Goal: Feedback & Contribution: Contribute content

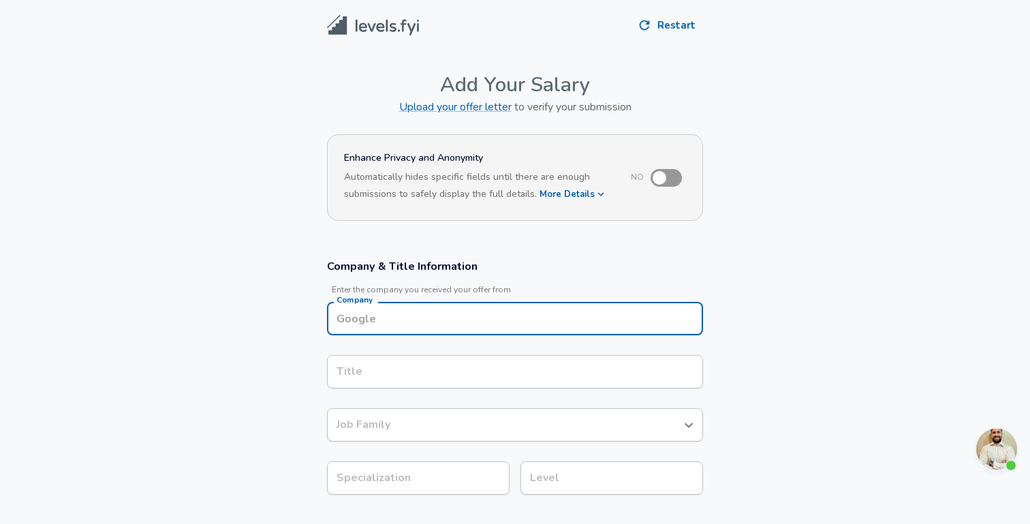
scroll to position [14, 0]
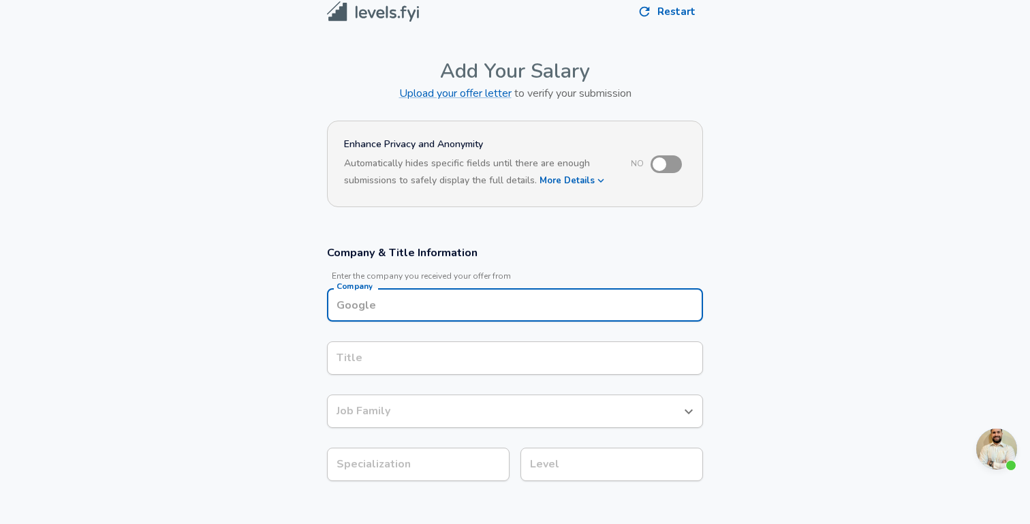
click at [418, 311] on input "Company" at bounding box center [515, 304] width 364 height 21
type input "Google"
click at [351, 366] on div "Title" at bounding box center [515, 357] width 376 height 33
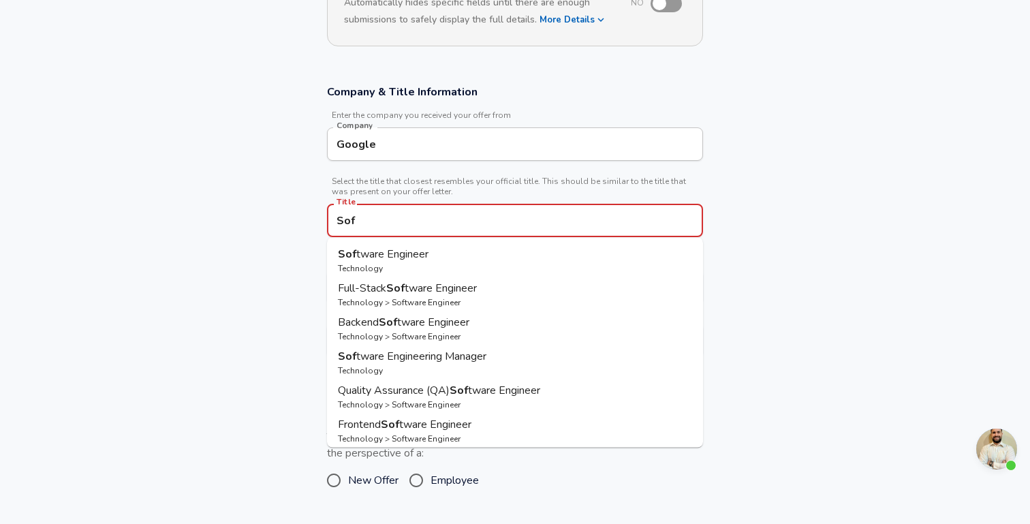
scroll to position [181, 0]
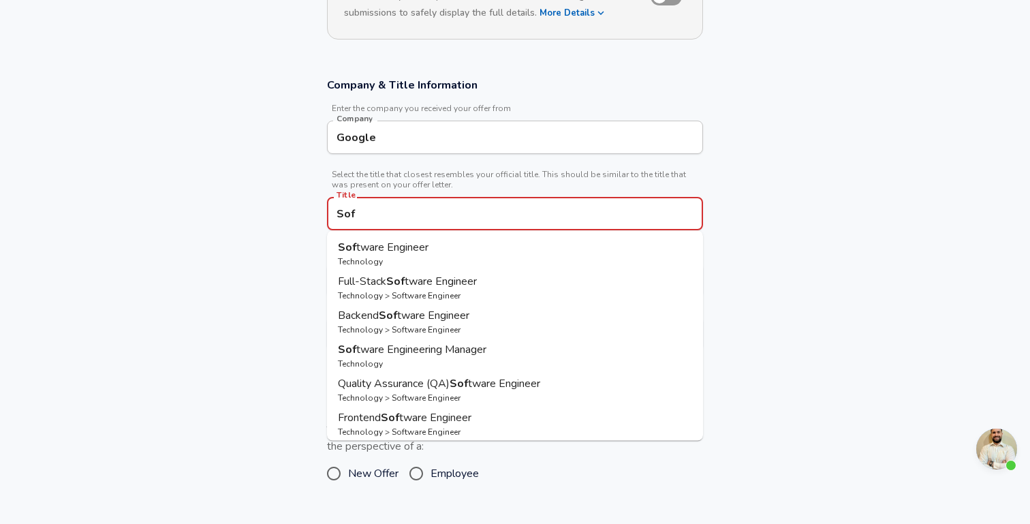
click at [378, 251] on span "tware Engineer" at bounding box center [392, 247] width 72 height 15
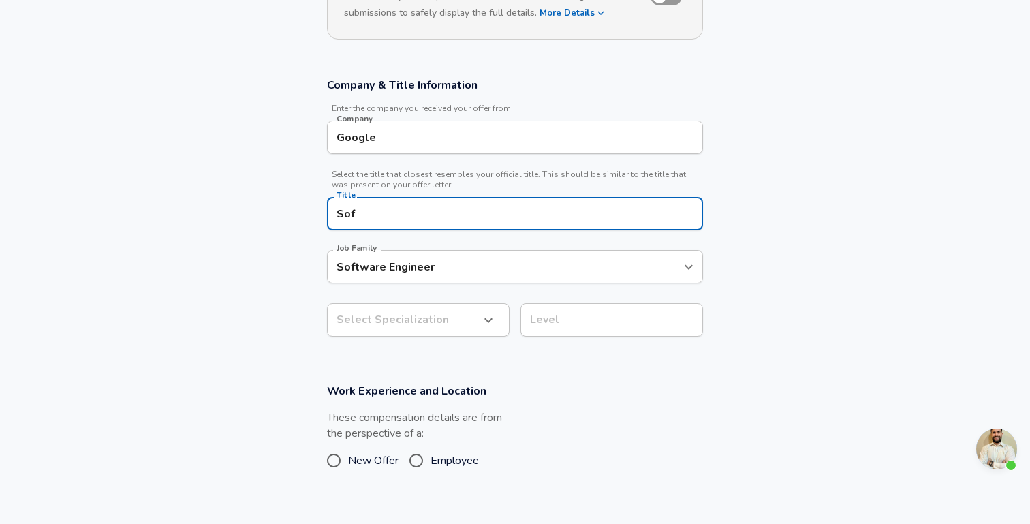
type input "Software Engineer"
click at [387, 269] on input "Job Family" at bounding box center [504, 266] width 343 height 21
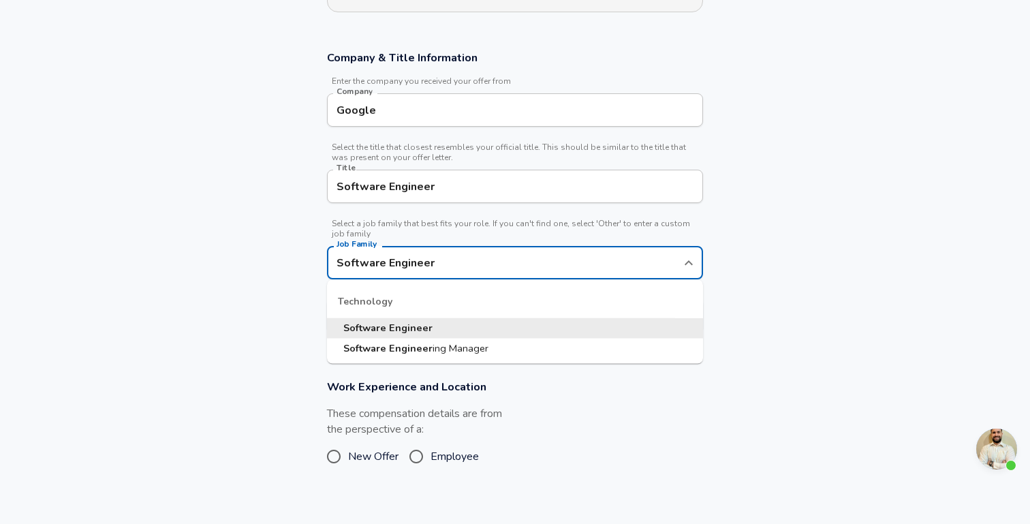
click at [372, 328] on strong "Software" at bounding box center [366, 328] width 46 height 14
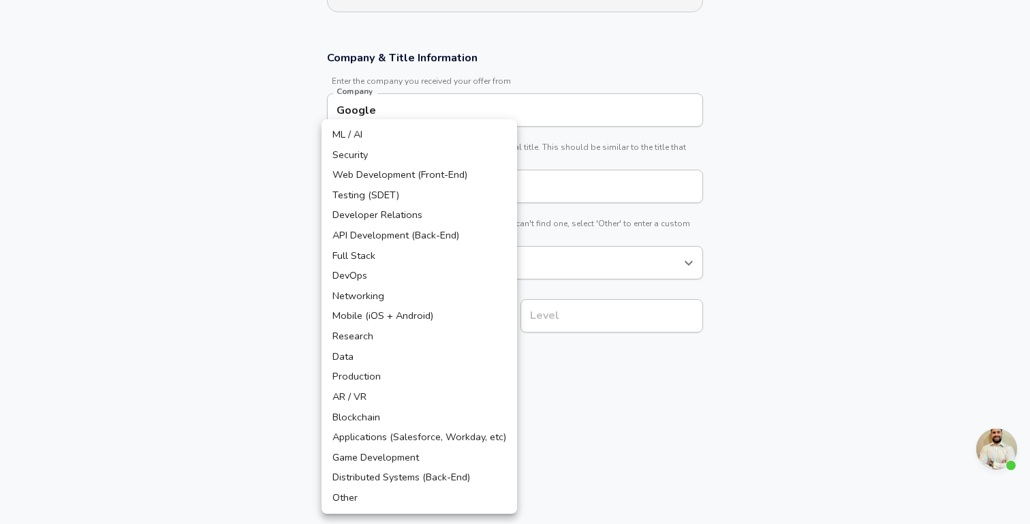
scroll to position [249, 0]
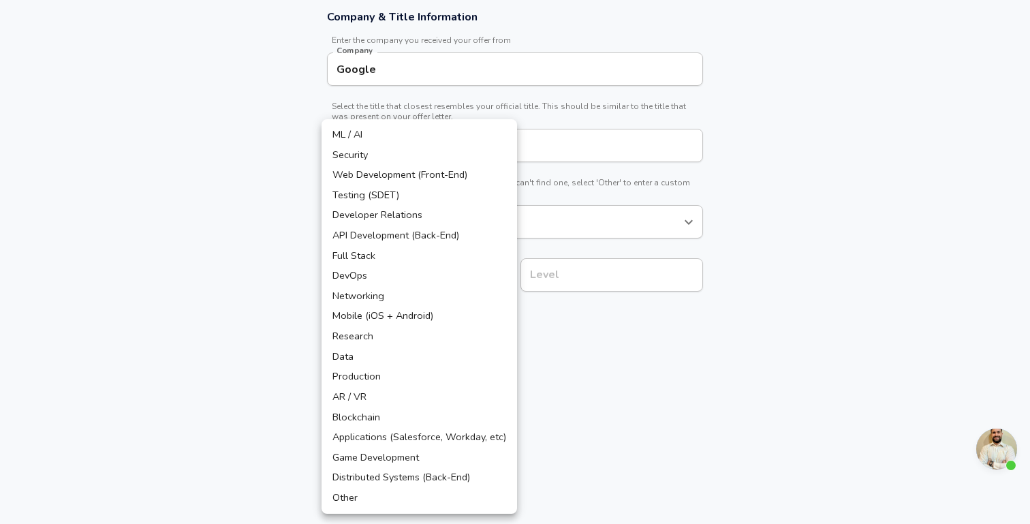
click at [437, 274] on body "We value your privacy We use cookies to enhance your browsing experience, serve…" at bounding box center [515, 13] width 1030 height 524
click at [373, 502] on li "Other" at bounding box center [418, 498] width 195 height 20
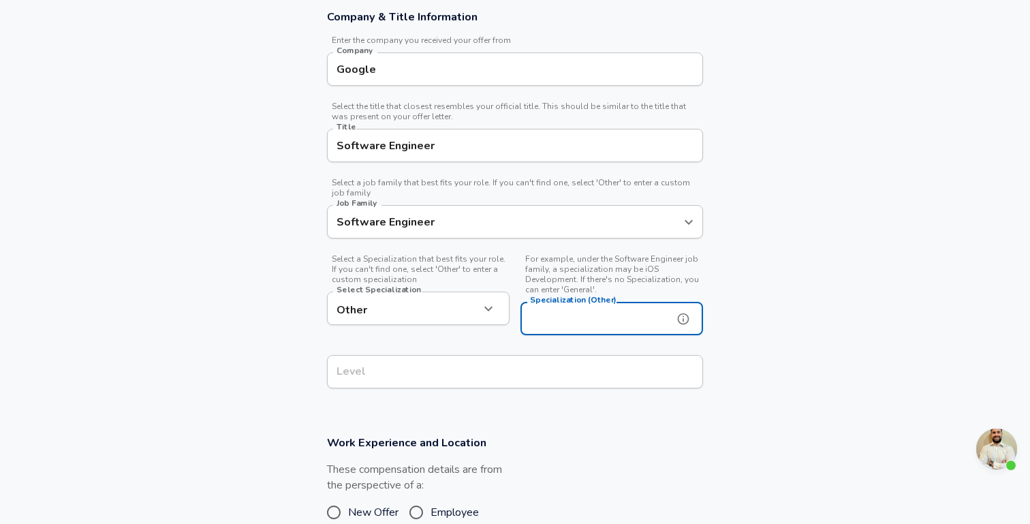
click at [614, 319] on input "Specialization (Other)" at bounding box center [593, 318] width 147 height 33
click at [759, 230] on section "Company & Title Information Enter the company you received your offer from Comp…" at bounding box center [515, 206] width 1030 height 426
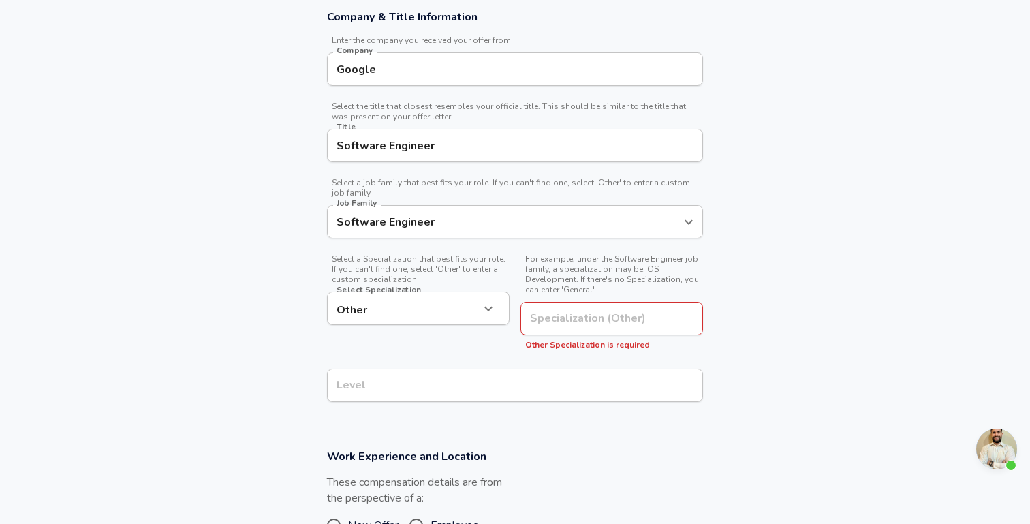
click at [450, 274] on body "We value your privacy We use cookies to enhance your browsing experience, serve…" at bounding box center [515, 13] width 1030 height 524
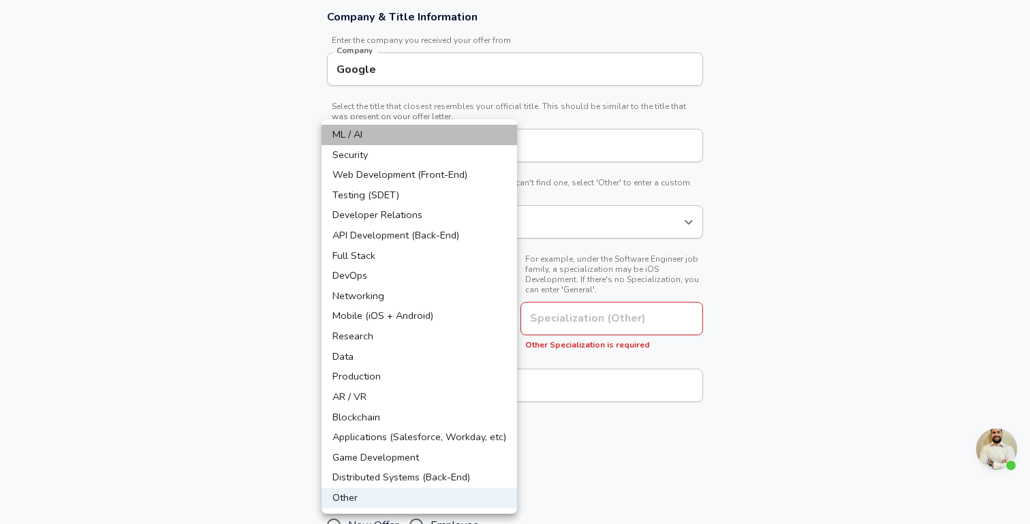
click at [465, 142] on li "ML / AI" at bounding box center [418, 135] width 195 height 20
type input "ML / AI"
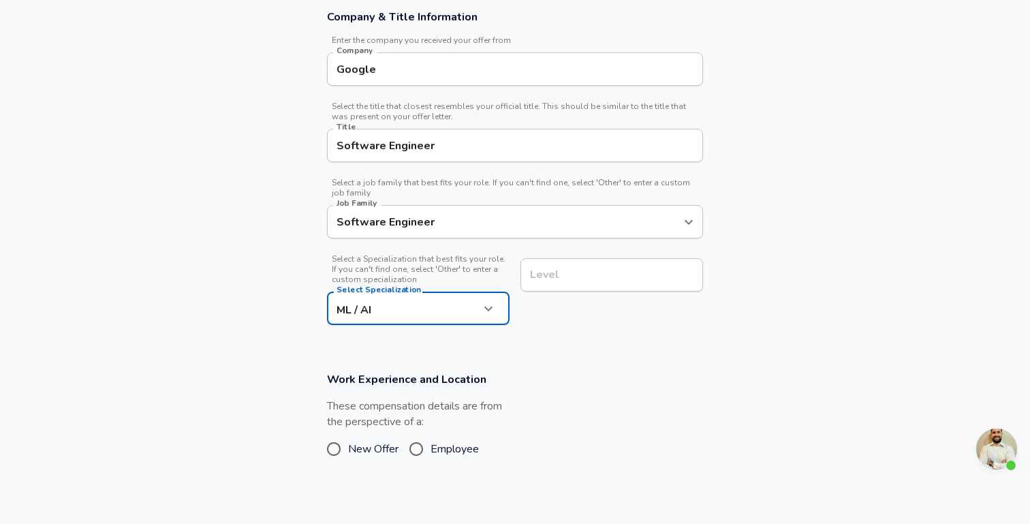
click at [257, 248] on section "Company & Title Information Enter the company you received your offer from Comp…" at bounding box center [515, 174] width 1030 height 362
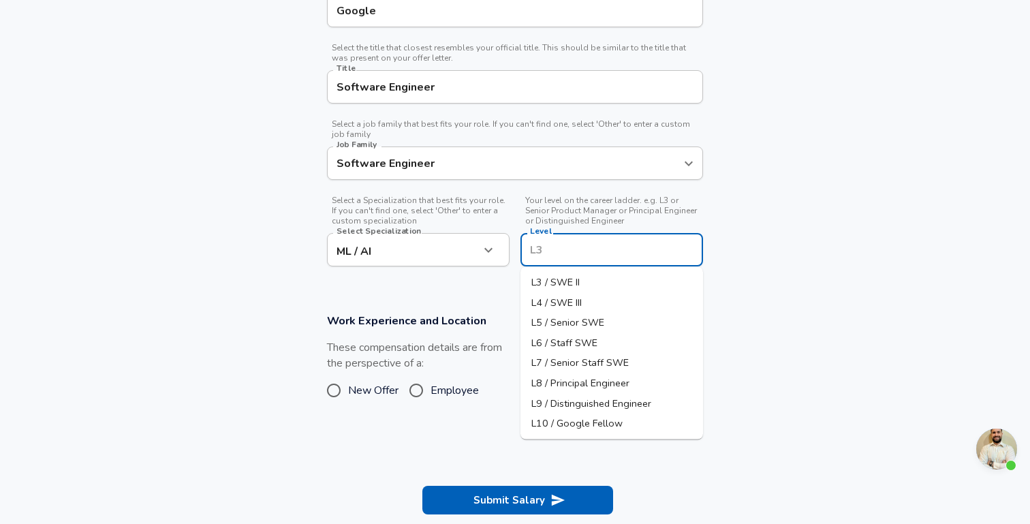
scroll to position [335, 0]
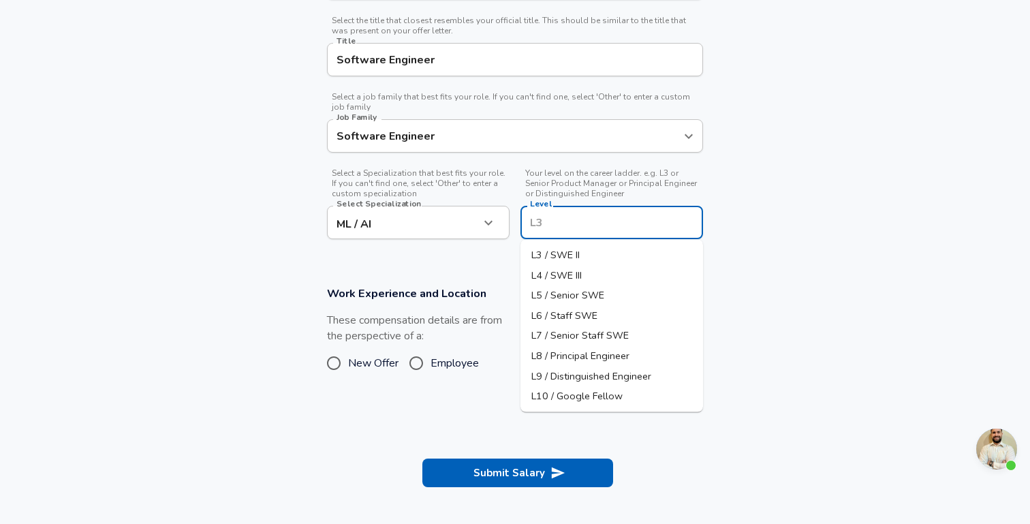
click at [587, 215] on input "Level" at bounding box center [611, 222] width 170 height 21
click at [567, 274] on span "L4 / SWE III" at bounding box center [556, 275] width 50 height 14
type input "L4 / SWE III"
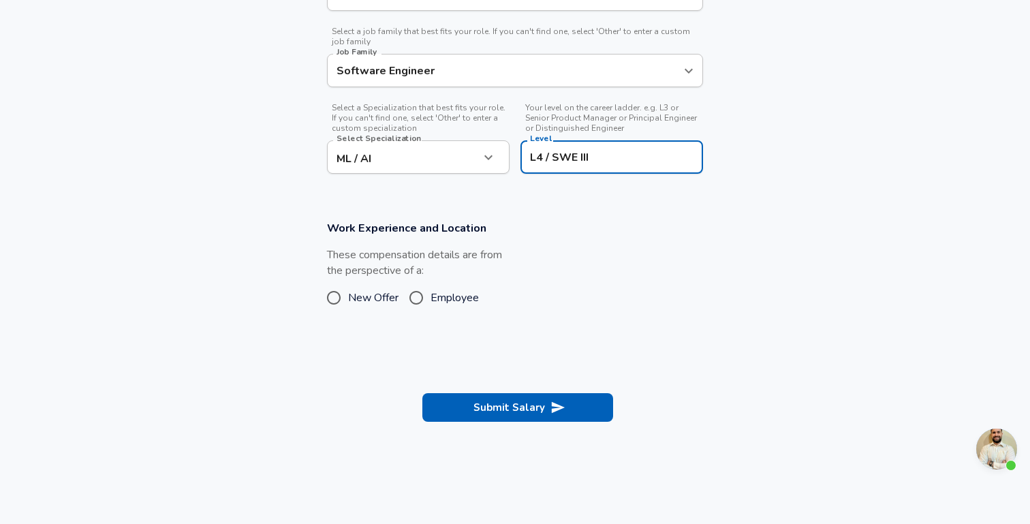
scroll to position [406, 0]
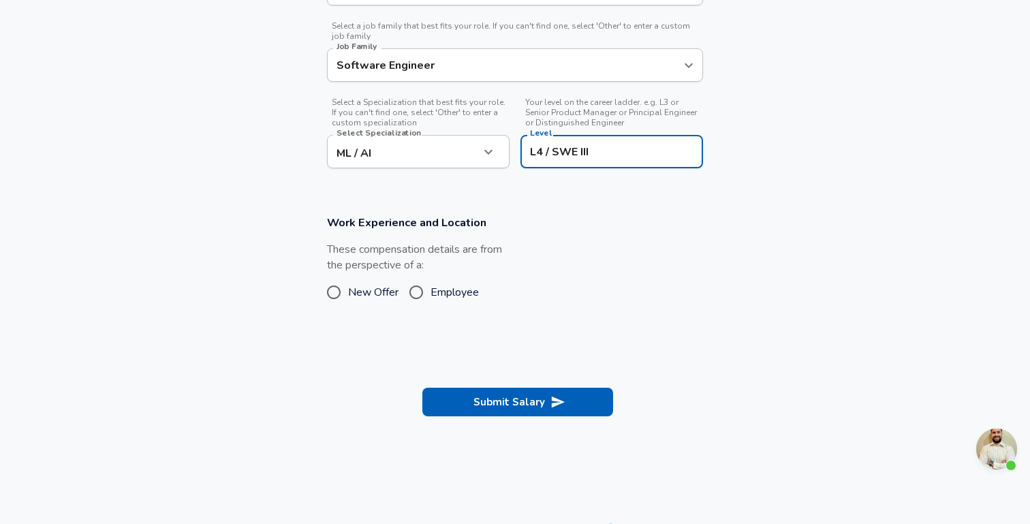
click at [424, 294] on input "Employee" at bounding box center [416, 292] width 29 height 22
radio input "true"
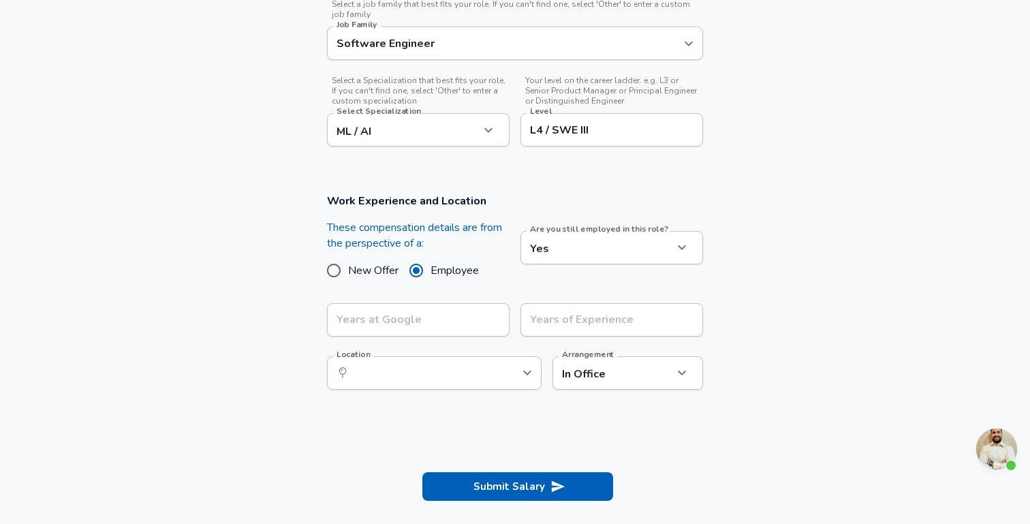
scroll to position [439, 0]
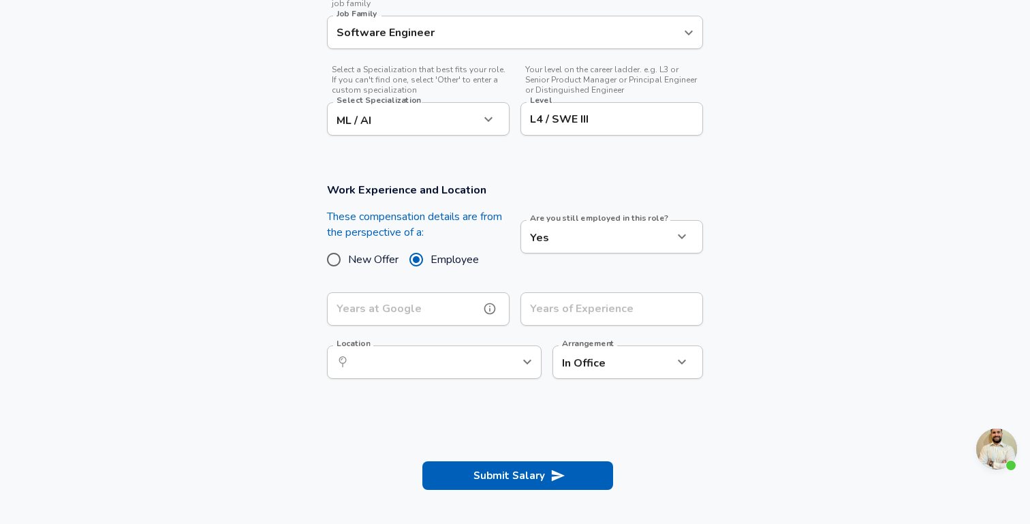
click at [439, 311] on input "Years at Google" at bounding box center [403, 308] width 153 height 33
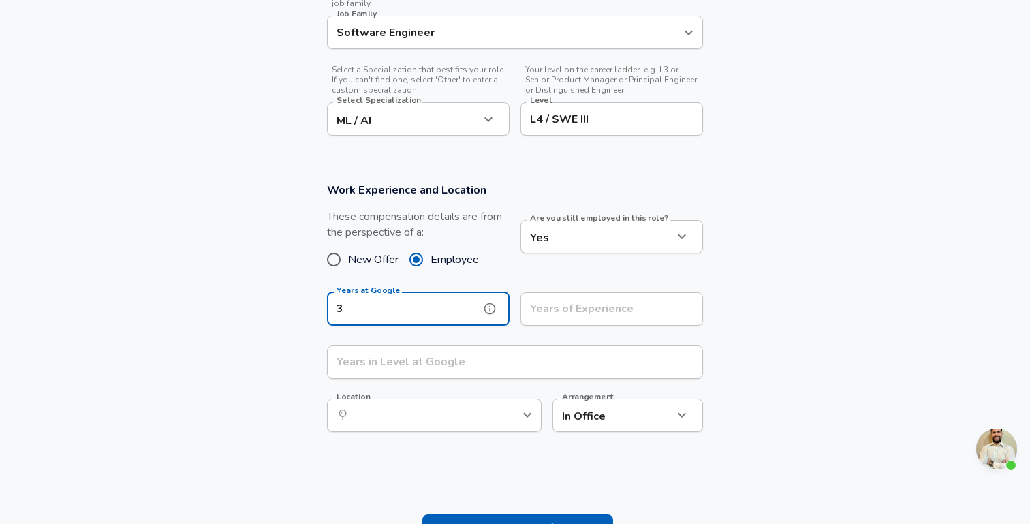
type input "3"
click at [592, 315] on input "Years of Experience" at bounding box center [596, 308] width 153 height 33
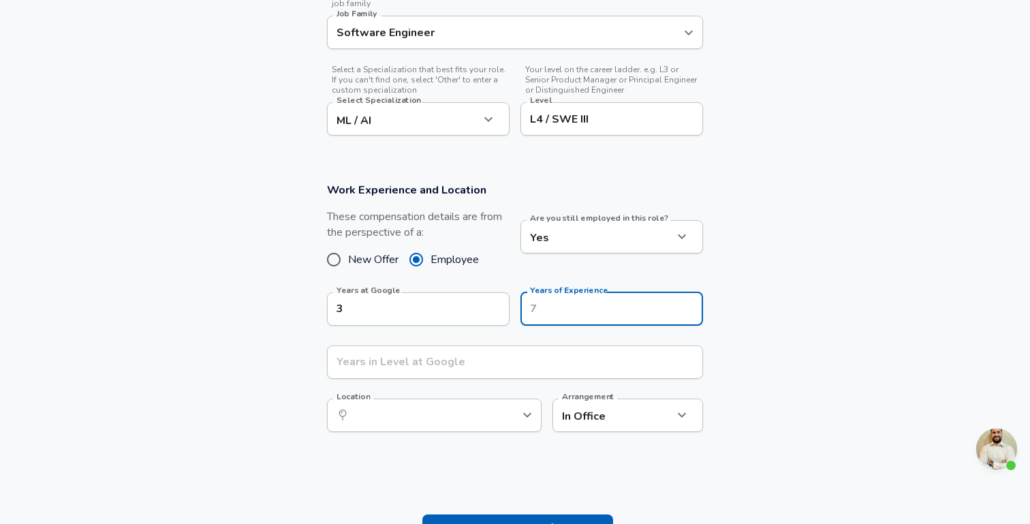
click at [838, 280] on section "Work Experience and Location These compensation details are from the perspectiv…" at bounding box center [515, 314] width 1030 height 296
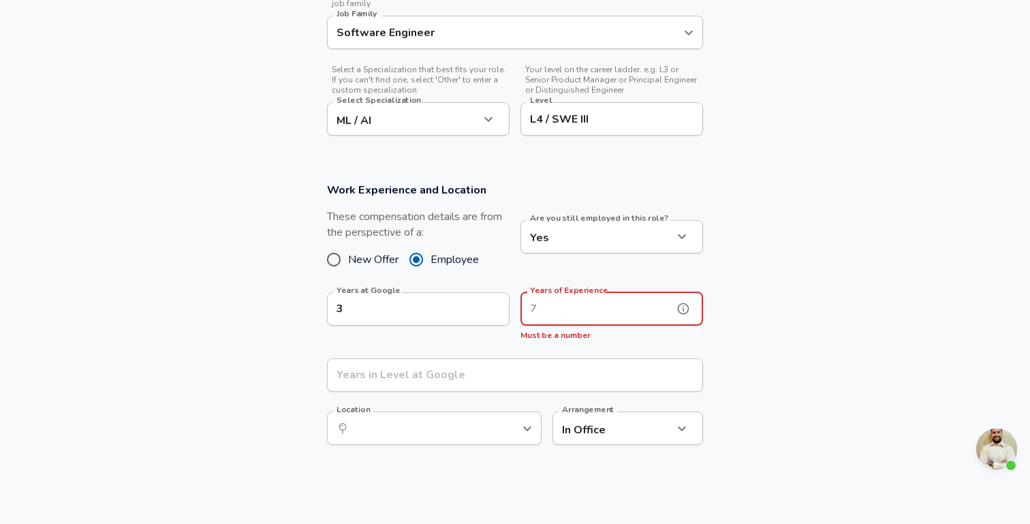
click at [597, 316] on input "Years of Experience" at bounding box center [596, 308] width 153 height 33
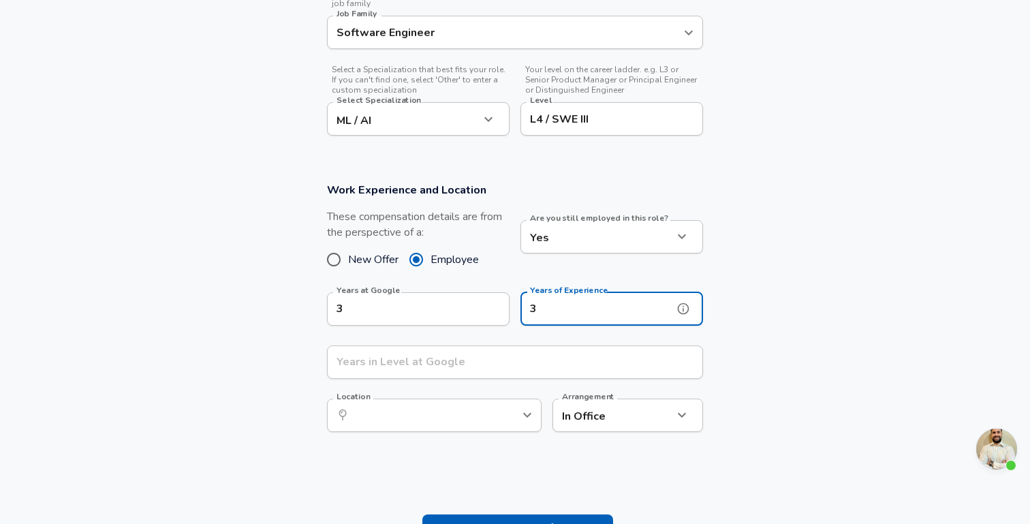
type input "3"
click at [387, 365] on input "Years in Level at Google" at bounding box center [500, 361] width 346 height 33
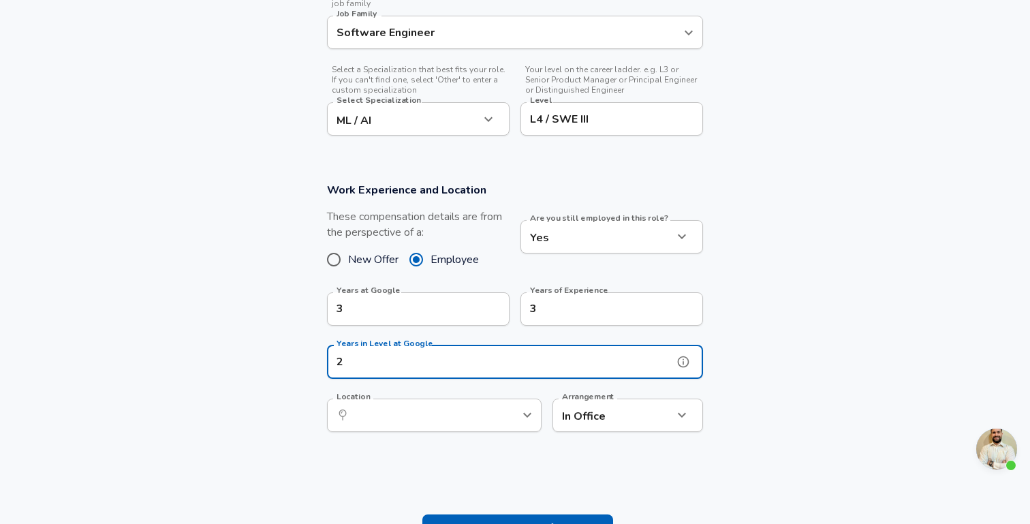
type input "2"
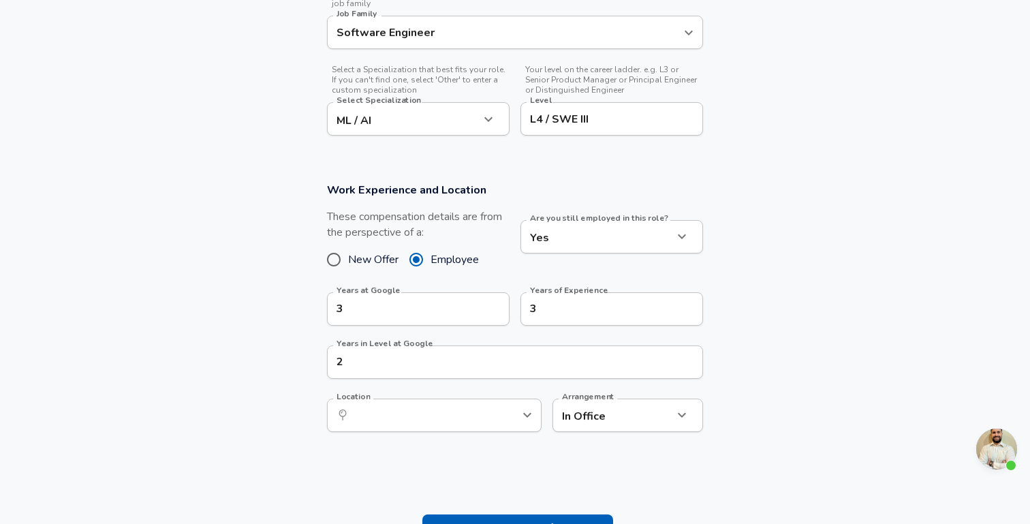
click at [225, 341] on section "Work Experience and Location These compensation details are from the perspectiv…" at bounding box center [515, 314] width 1030 height 296
click at [427, 312] on input "3" at bounding box center [403, 308] width 153 height 33
type input "3"
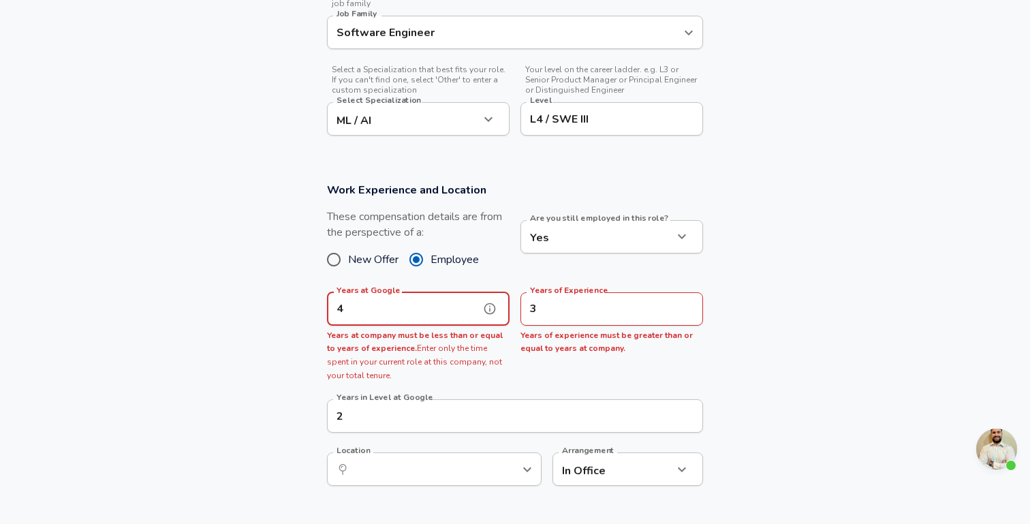
type input "4"
click at [605, 316] on input "3" at bounding box center [596, 308] width 153 height 33
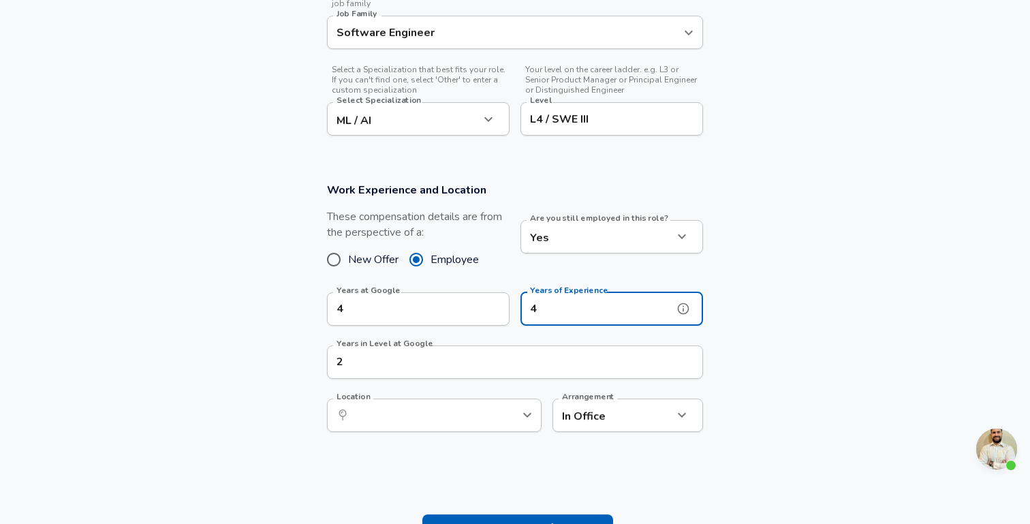
type input "4"
click at [270, 363] on section "Work Experience and Location These compensation details are from the perspectiv…" at bounding box center [515, 314] width 1030 height 296
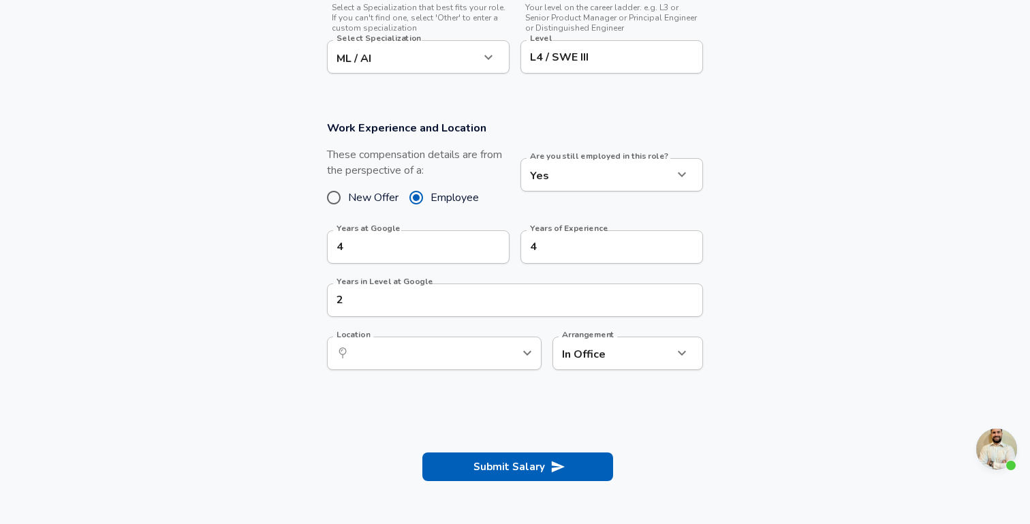
scroll to position [531, 0]
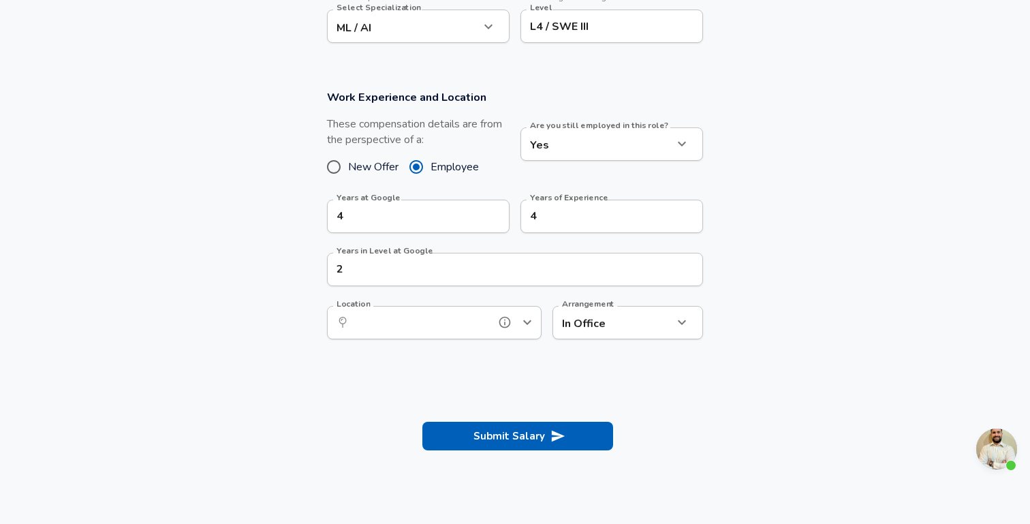
click at [425, 324] on input "Location" at bounding box center [419, 322] width 140 height 21
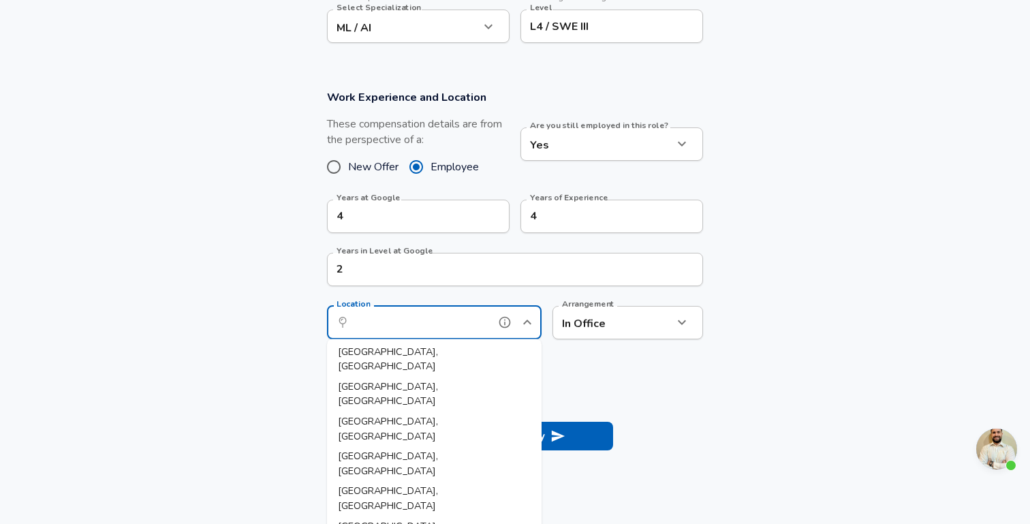
scroll to position [0, 0]
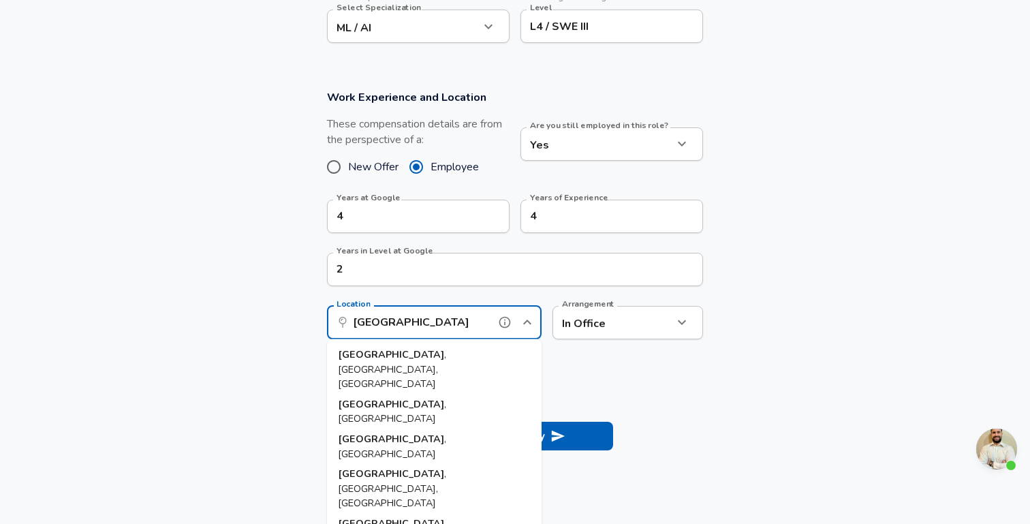
click at [404, 354] on span ", [GEOGRAPHIC_DATA], [GEOGRAPHIC_DATA]" at bounding box center [392, 368] width 108 height 43
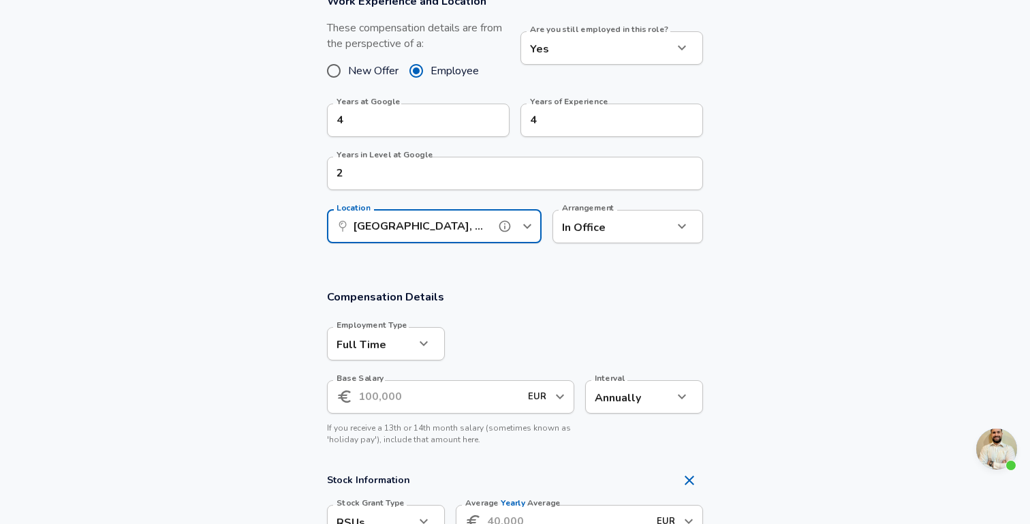
scroll to position [719, 0]
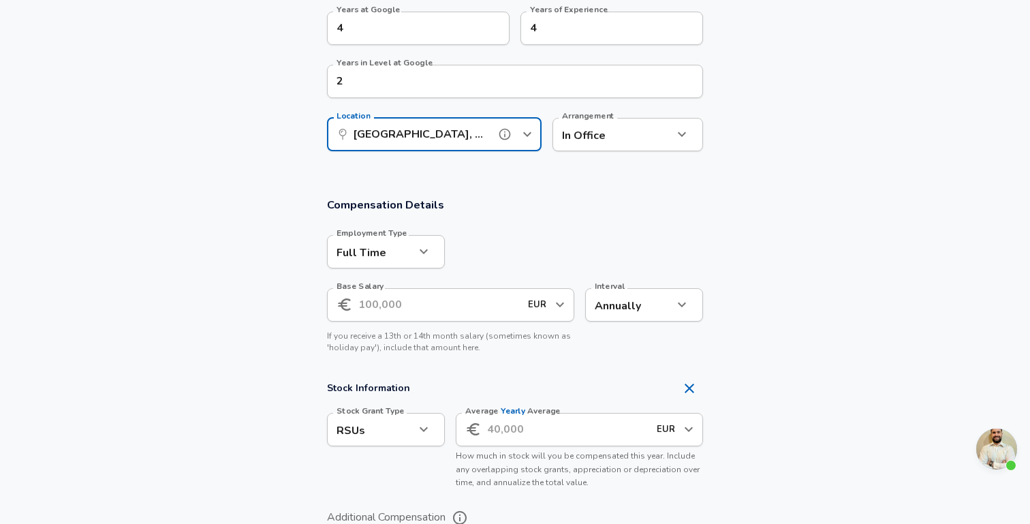
type input "[GEOGRAPHIC_DATA], [GEOGRAPHIC_DATA], [GEOGRAPHIC_DATA]"
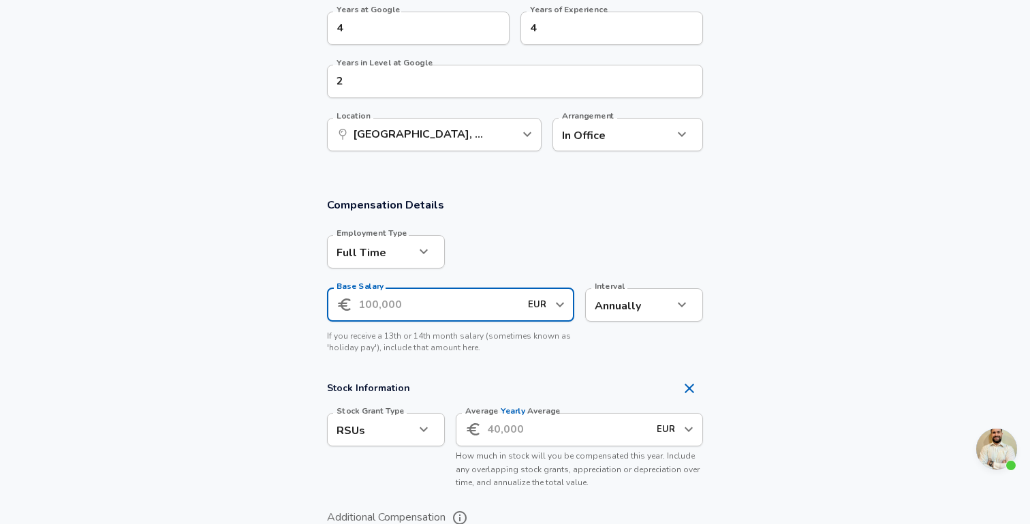
click at [428, 304] on input "Base Salary" at bounding box center [438, 304] width 161 height 33
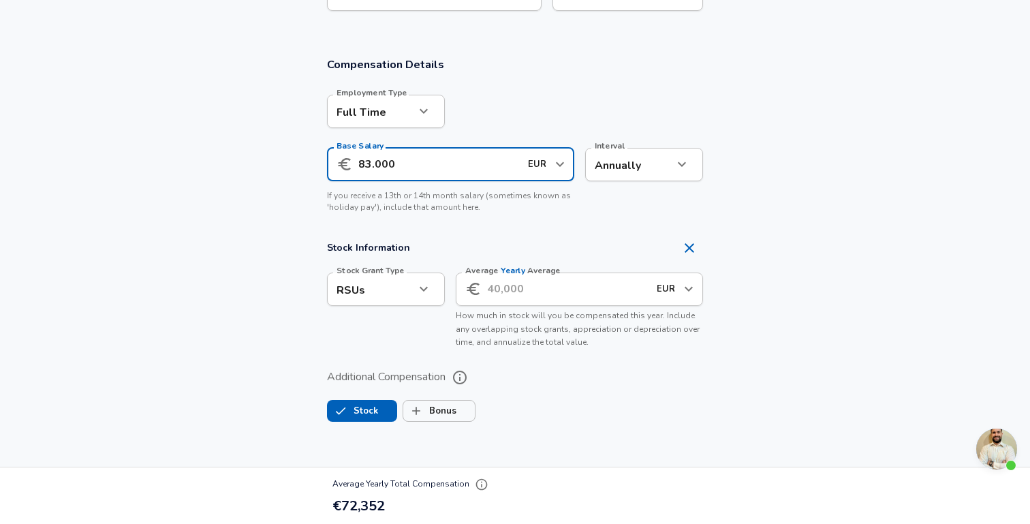
scroll to position [861, 0]
type input "83.000"
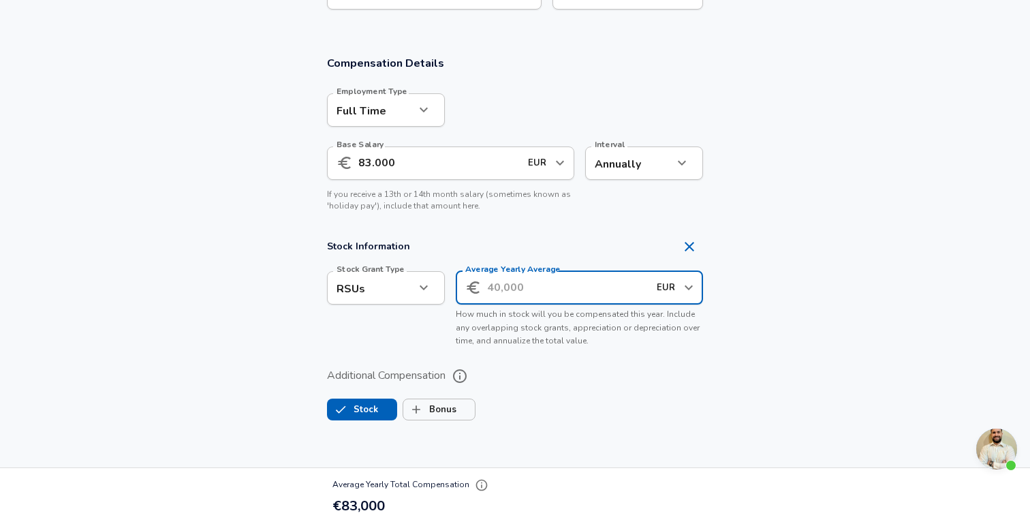
click at [551, 291] on input "Average Yearly Average" at bounding box center [567, 287] width 161 height 33
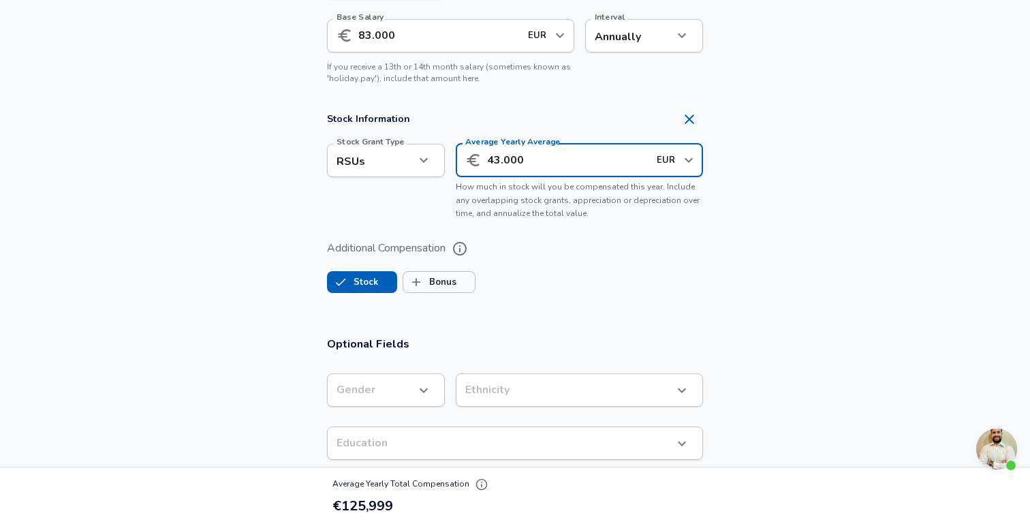
scroll to position [1002, 0]
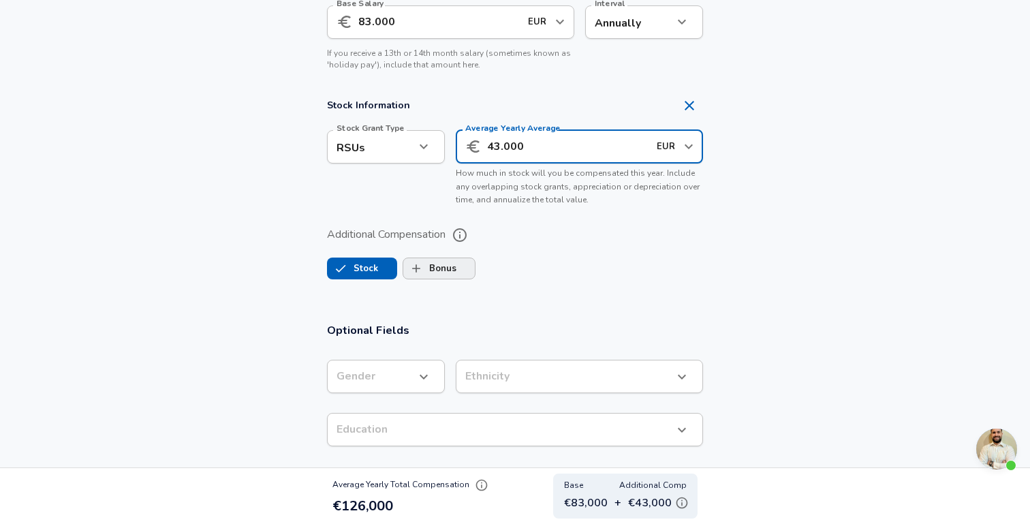
type input "43.000"
click at [426, 268] on input "Bonus" at bounding box center [416, 268] width 26 height 26
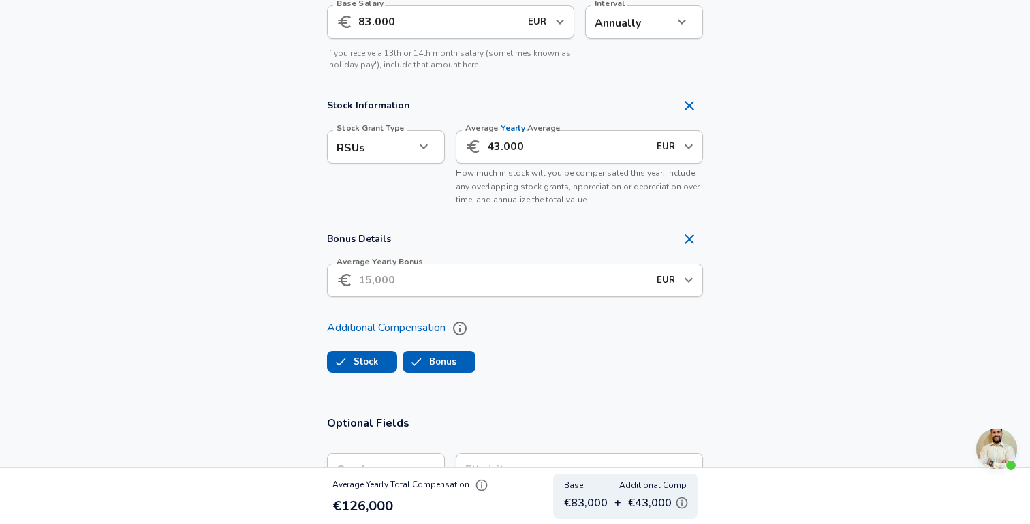
checkbox input "true"
click at [473, 291] on input "Average Yearly Bonus" at bounding box center [503, 280] width 290 height 33
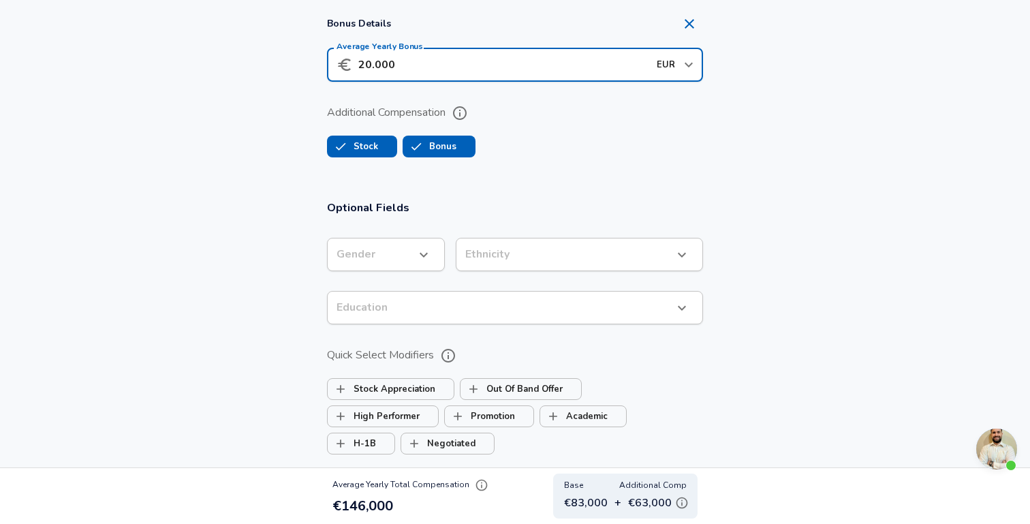
scroll to position [1225, 0]
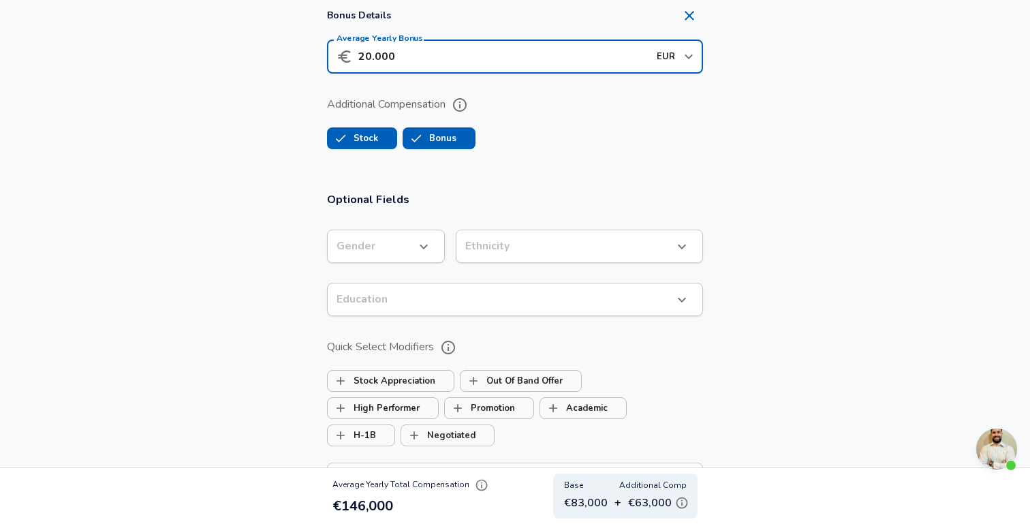
type input "20.000"
click at [411, 263] on div "Gender ​ Gender" at bounding box center [386, 248] width 118 height 37
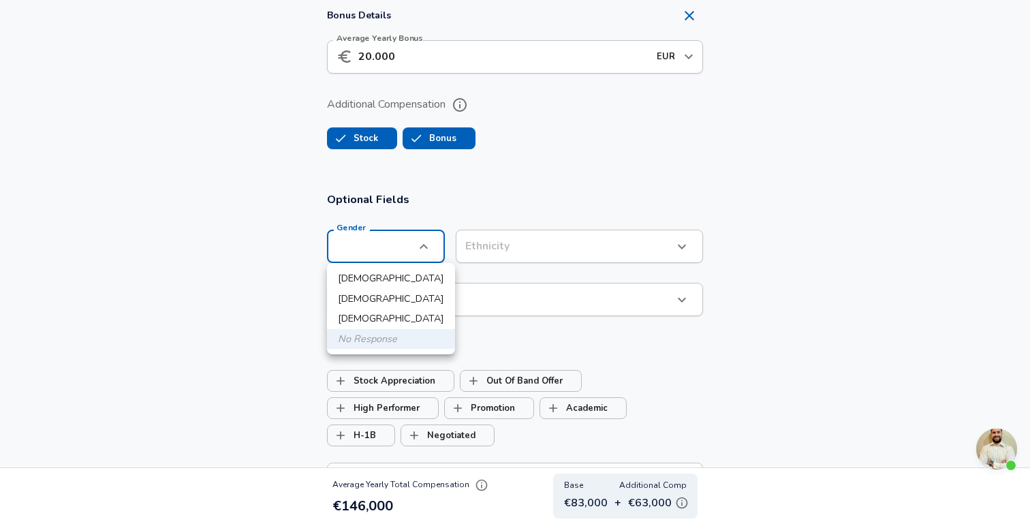
click at [403, 279] on li "[DEMOGRAPHIC_DATA]" at bounding box center [391, 278] width 128 height 20
type input "[DEMOGRAPHIC_DATA]"
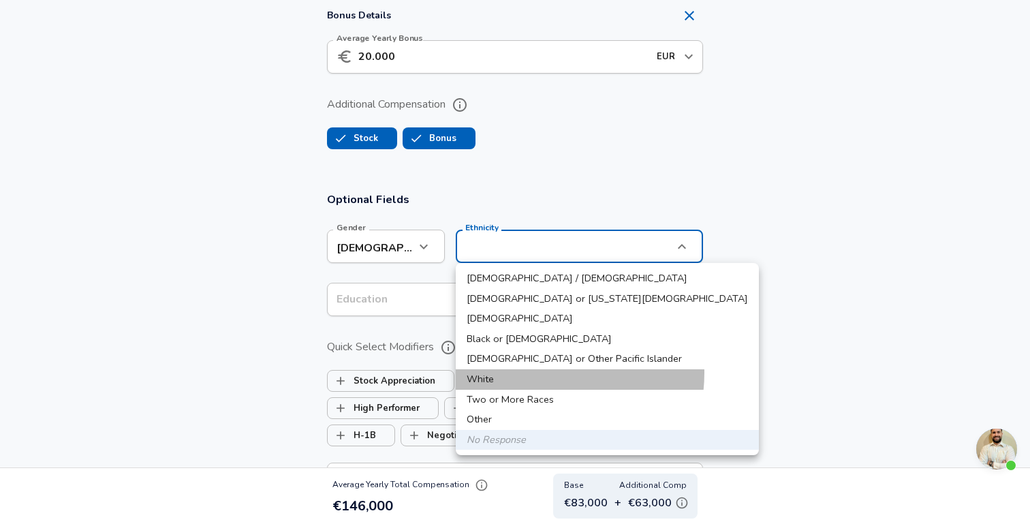
click at [533, 373] on li "White" at bounding box center [607, 379] width 303 height 20
type input "White"
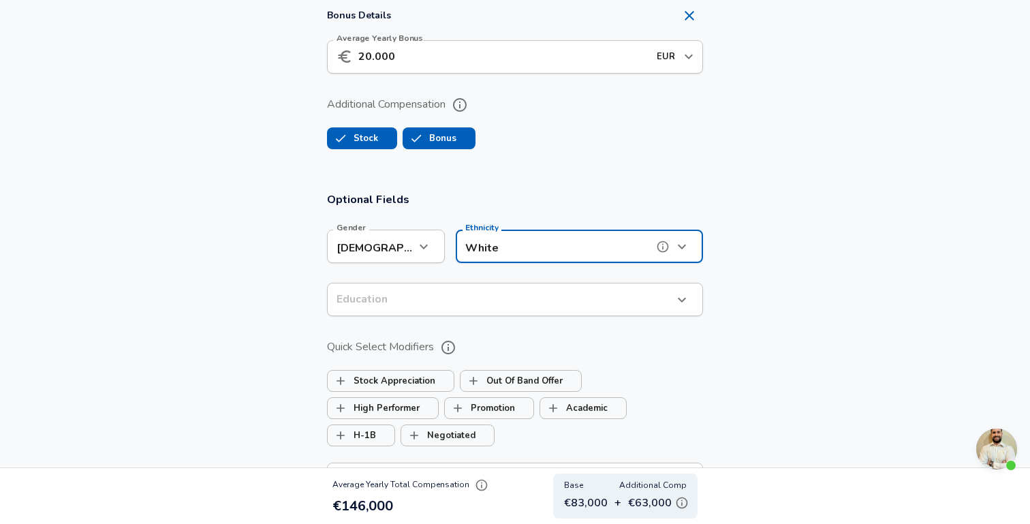
scroll to position [1279, 0]
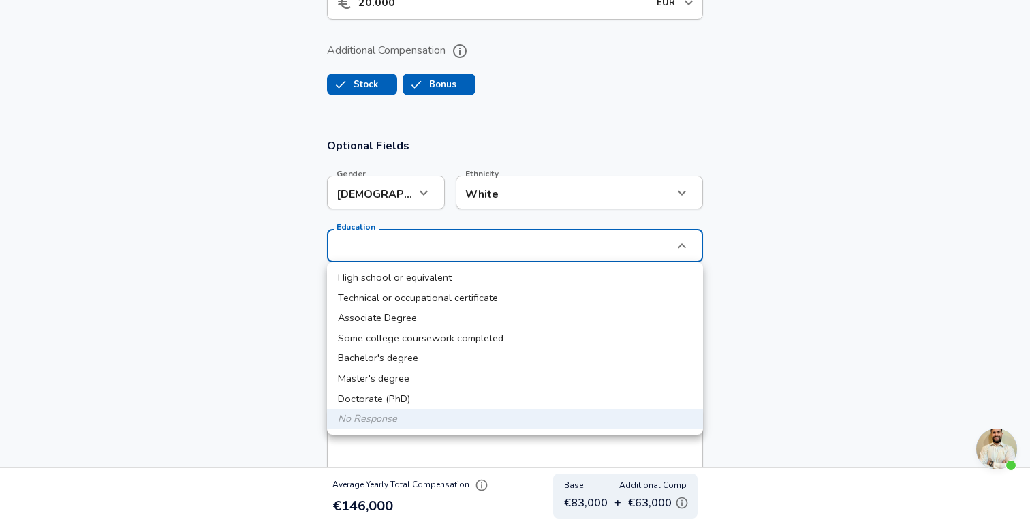
click at [477, 377] on li "Master's degree" at bounding box center [515, 378] width 376 height 20
type input "Masters degree"
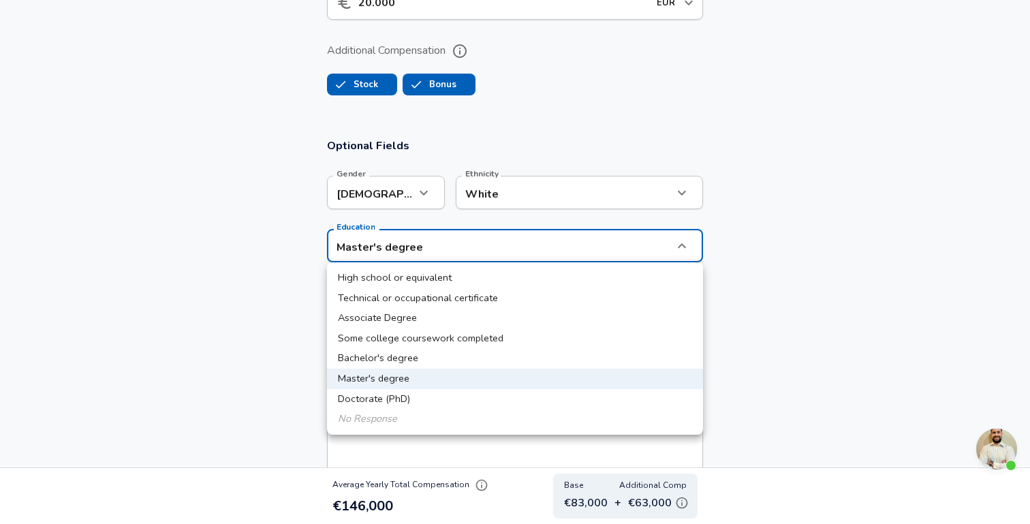
click at [217, 268] on div at bounding box center [515, 262] width 1030 height 524
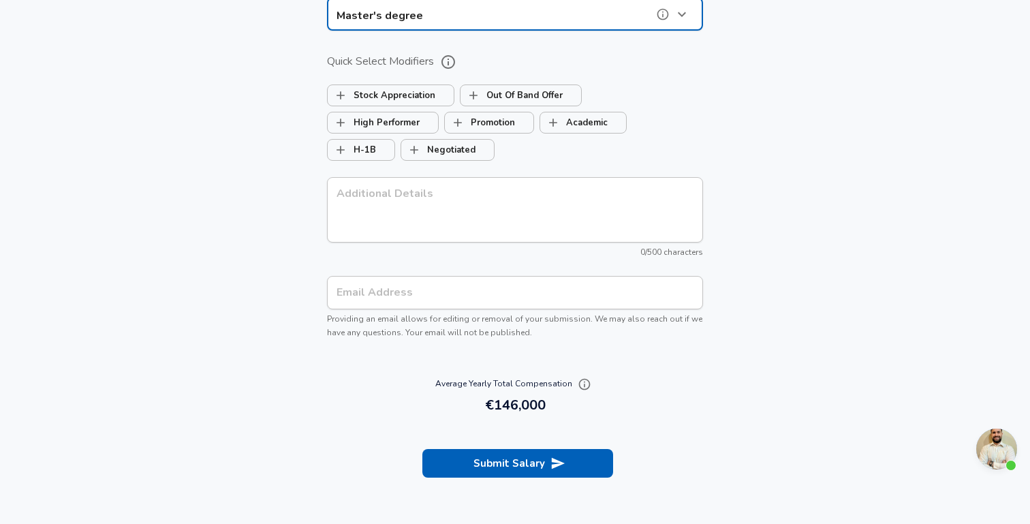
scroll to position [1546, 0]
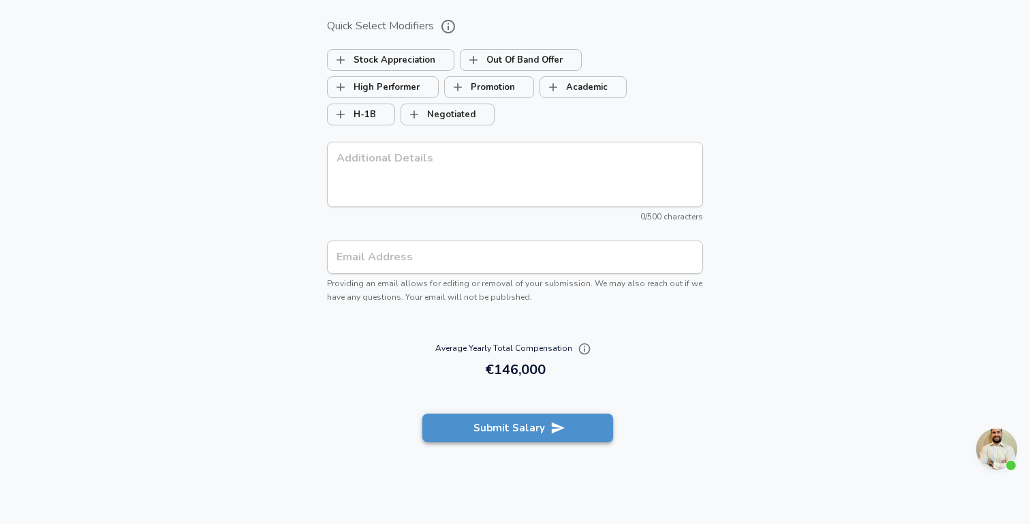
click at [502, 413] on button "Submit Salary" at bounding box center [517, 427] width 191 height 29
